Goal: Transaction & Acquisition: Purchase product/service

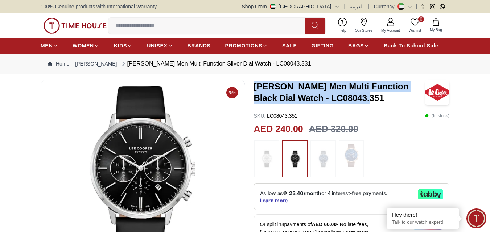
drag, startPoint x: 255, startPoint y: 84, endPoint x: 360, endPoint y: 98, distance: 106.0
click at [360, 98] on h3 "[PERSON_NAME] Men Multi Function Black Dial Watch - LC08043.351" at bounding box center [340, 92] width 172 height 23
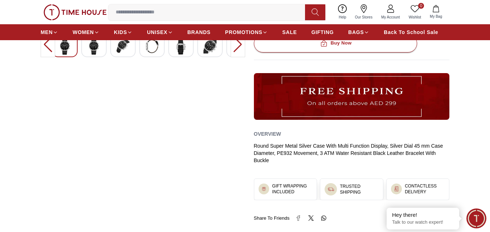
scroll to position [254, 0]
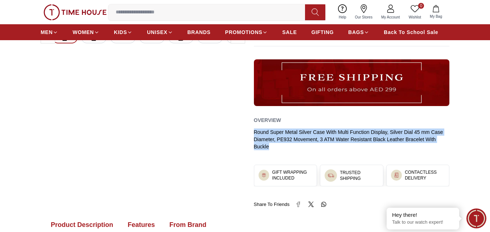
drag, startPoint x: 252, startPoint y: 130, endPoint x: 270, endPoint y: 147, distance: 24.7
click at [270, 147] on div "25% [PERSON_NAME] Men Multi Function Black Dial Watch - LC08043.351 SKU : LC080…" at bounding box center [245, 17] width 409 height 383
copy div "Round Super Metal Silver Case With Multi Function Display, Silver Dial 45 mm Ca…"
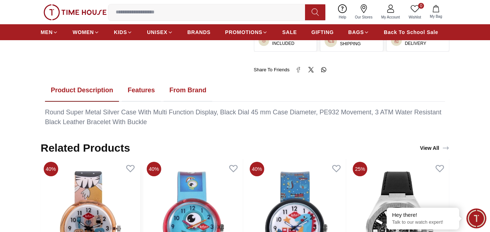
scroll to position [399, 0]
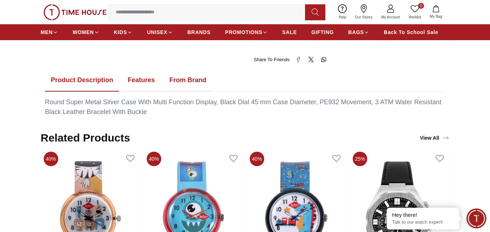
click at [141, 81] on button "Features" at bounding box center [141, 80] width 39 height 22
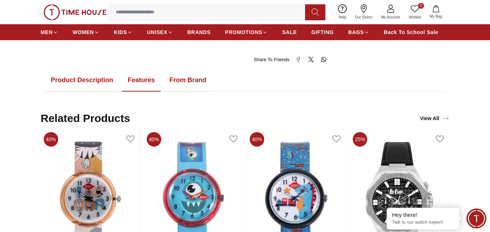
click at [90, 78] on button "Product Description" at bounding box center [82, 80] width 74 height 22
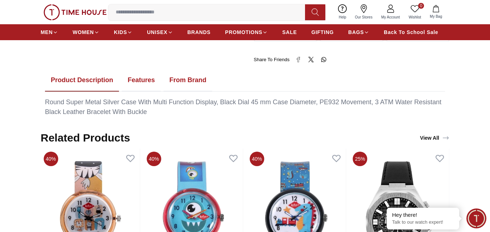
click at [177, 84] on button "From Brand" at bounding box center [188, 80] width 49 height 22
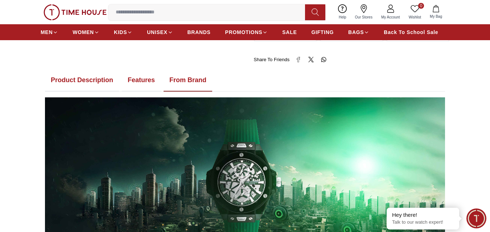
click at [86, 74] on button "Product Description" at bounding box center [82, 80] width 74 height 22
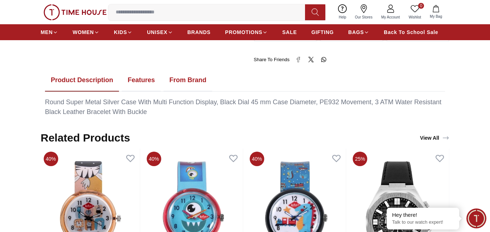
drag, startPoint x: 330, startPoint y: 70, endPoint x: 329, endPoint y: 78, distance: 7.8
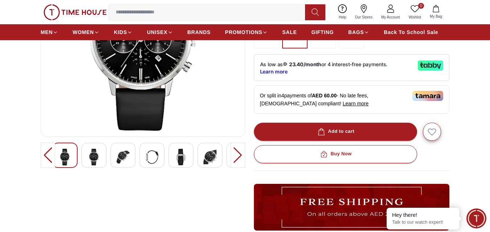
scroll to position [145, 0]
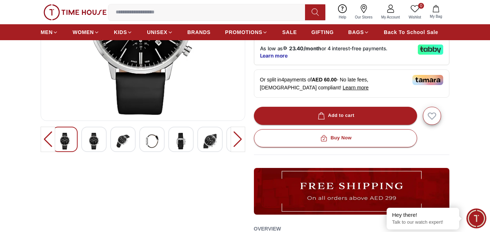
click at [120, 145] on img at bounding box center [122, 141] width 13 height 17
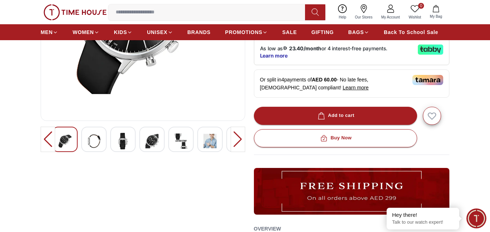
click at [118, 139] on img at bounding box center [122, 141] width 13 height 17
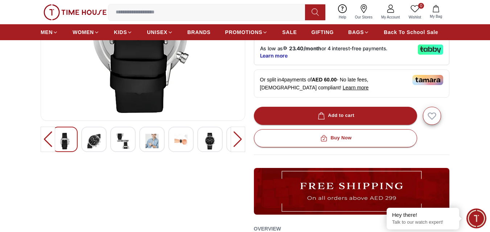
click at [123, 143] on img at bounding box center [122, 141] width 13 height 17
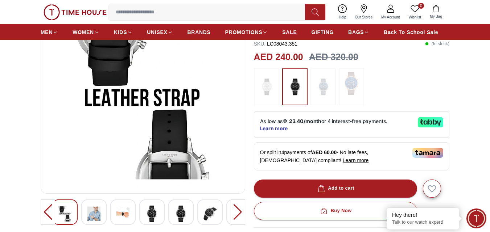
scroll to position [73, 0]
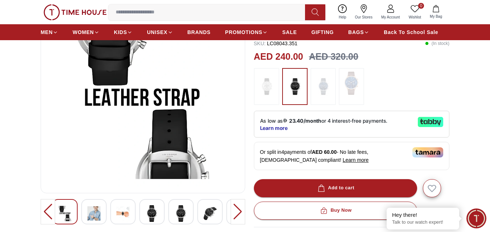
click at [97, 214] on img at bounding box center [93, 214] width 13 height 17
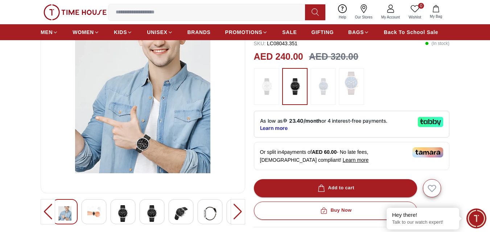
click at [97, 217] on img at bounding box center [93, 214] width 13 height 17
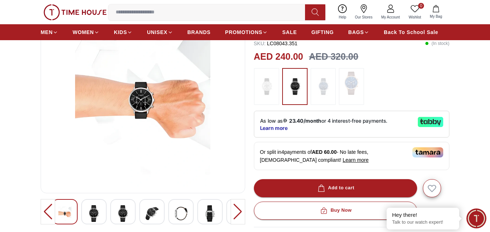
click at [43, 209] on div at bounding box center [48, 211] width 15 height 25
